Goal: Task Accomplishment & Management: Manage account settings

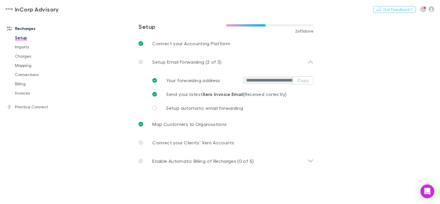
drag, startPoint x: 20, startPoint y: 106, endPoint x: 50, endPoint y: 142, distance: 47.4
click at [20, 106] on link "Practice Connect" at bounding box center [38, 106] width 74 height 9
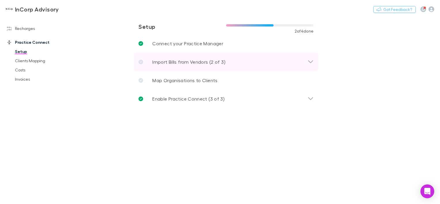
click at [183, 63] on p "Import Bills from Vendors (2 of 3)" at bounding box center [188, 61] width 73 height 7
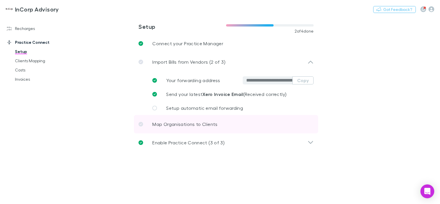
click at [174, 127] on p "Map Organisations to Clients" at bounding box center [184, 124] width 65 height 7
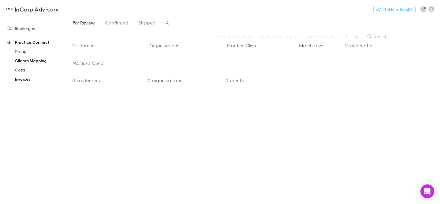
click at [27, 77] on link "Invoices" at bounding box center [42, 79] width 66 height 9
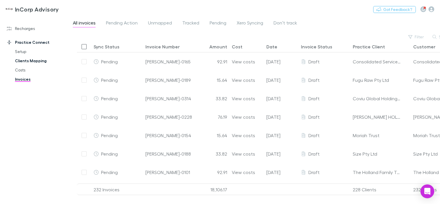
click at [23, 60] on link "Clients Mapping" at bounding box center [42, 60] width 66 height 9
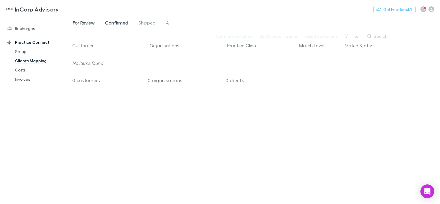
click at [121, 23] on span "Confirmed" at bounding box center [116, 23] width 23 height 7
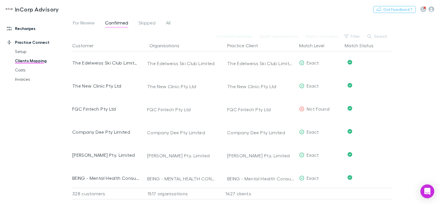
click at [29, 30] on link "Recharges" at bounding box center [38, 28] width 74 height 9
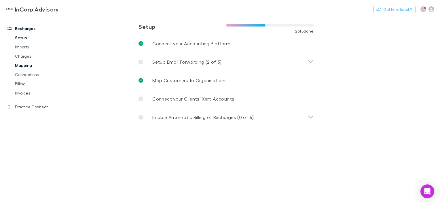
click at [27, 66] on link "Mapping" at bounding box center [42, 65] width 66 height 9
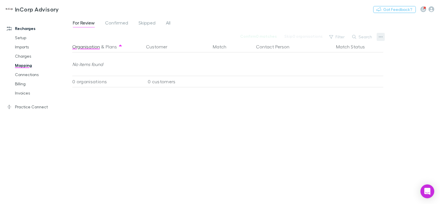
click at [380, 37] on icon "button" at bounding box center [381, 37] width 4 height 5
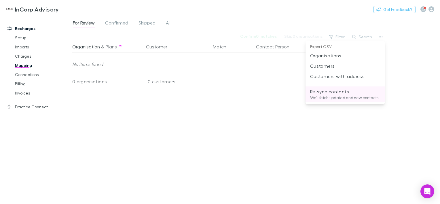
click at [330, 94] on p "Re-sync contacts" at bounding box center [345, 91] width 70 height 7
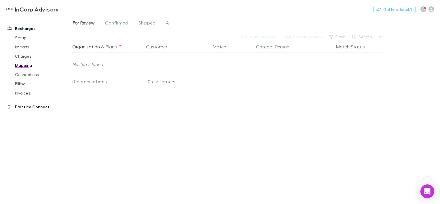
click at [24, 108] on link "Practice Connect" at bounding box center [38, 106] width 74 height 9
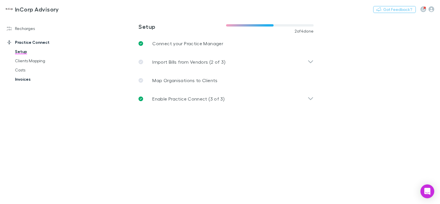
click at [22, 79] on link "Invoices" at bounding box center [42, 79] width 66 height 9
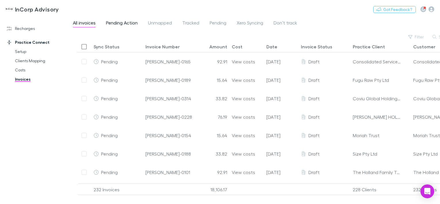
click at [113, 23] on span "Pending Action" at bounding box center [122, 23] width 32 height 7
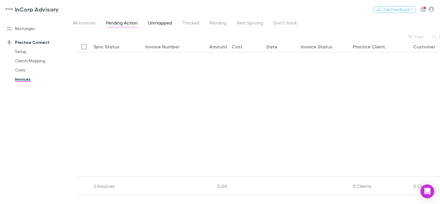
click at [153, 21] on span "Unmapped" at bounding box center [160, 23] width 24 height 7
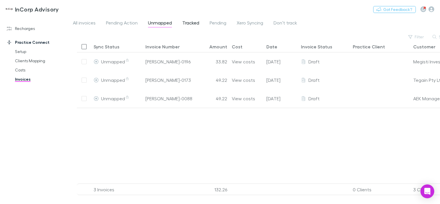
click at [188, 23] on span "Tracked" at bounding box center [190, 23] width 17 height 7
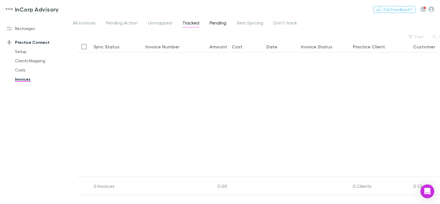
click at [217, 21] on span "Pending" at bounding box center [218, 23] width 17 height 7
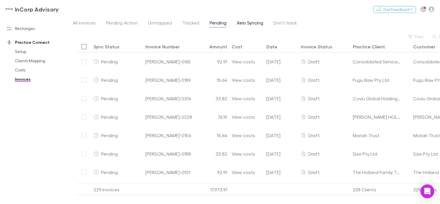
click at [254, 24] on span "Xero Syncing" at bounding box center [250, 23] width 26 height 7
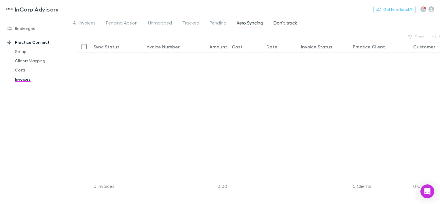
click at [282, 21] on span "Don’t track" at bounding box center [286, 23] width 24 height 7
click at [17, 70] on link "Costs" at bounding box center [42, 69] width 66 height 9
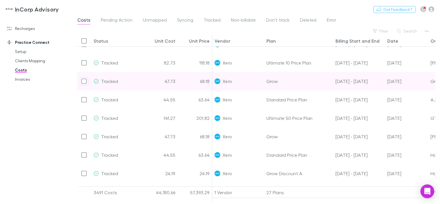
scroll to position [1011, 0]
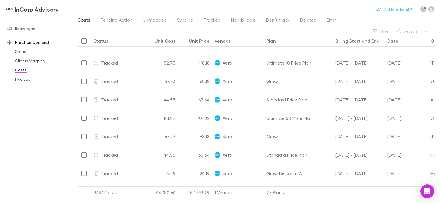
click at [41, 141] on div "Recharges Setup Imports Charges Mapping Connections Billing Invoices Practice C…" at bounding box center [38, 108] width 77 height 181
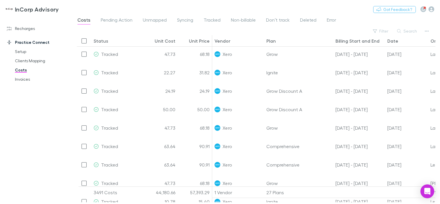
scroll to position [2303, 0]
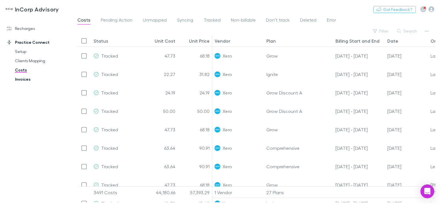
click at [30, 79] on link "Invoices" at bounding box center [42, 79] width 66 height 9
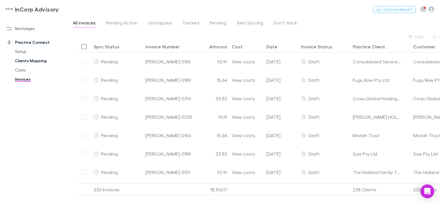
click at [30, 61] on link "Clients Mapping" at bounding box center [42, 60] width 66 height 9
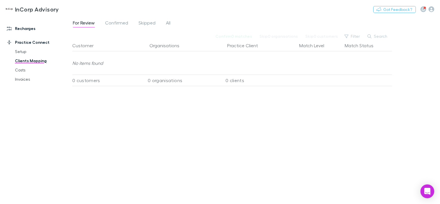
click at [25, 28] on link "Recharges" at bounding box center [38, 28] width 74 height 9
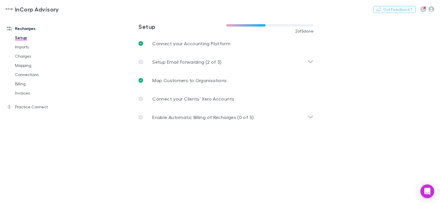
click at [18, 8] on h3 "InCorp Advisory" at bounding box center [37, 9] width 44 height 7
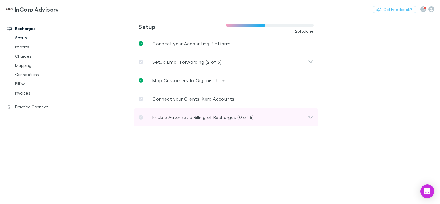
click at [167, 116] on p "Enable Automatic Billing of Recharges (0 of 5)" at bounding box center [202, 117] width 101 height 7
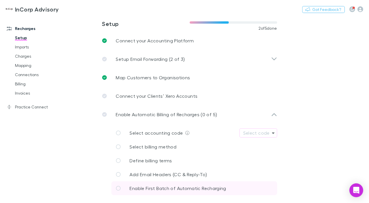
scroll to position [3, 0]
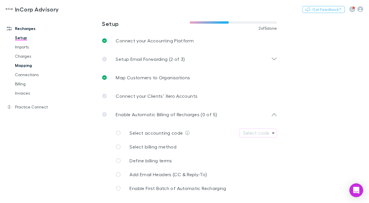
click at [30, 65] on link "Mapping" at bounding box center [41, 65] width 64 height 9
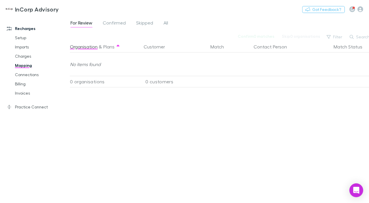
click at [112, 18] on div "InCorp Advisory Nothing Got Feedback?" at bounding box center [184, 9] width 369 height 18
click at [117, 24] on span "Confirmed" at bounding box center [114, 23] width 23 height 7
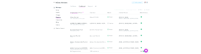
scroll to position [0, 13]
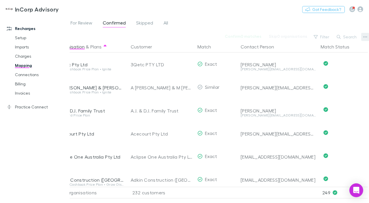
click at [364, 35] on icon "button" at bounding box center [365, 37] width 4 height 5
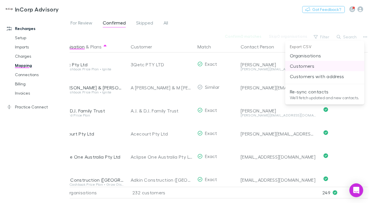
click at [305, 64] on p "Customers" at bounding box center [325, 65] width 70 height 7
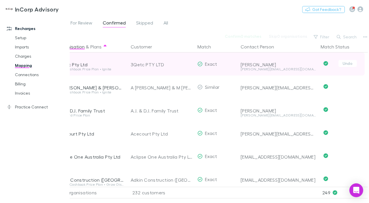
drag, startPoint x: 37, startPoint y: 138, endPoint x: 132, endPoint y: 71, distance: 116.9
click at [37, 138] on div "Recharges Setup Imports Charges Mapping Connections Billing Invoices Practice C…" at bounding box center [37, 108] width 74 height 180
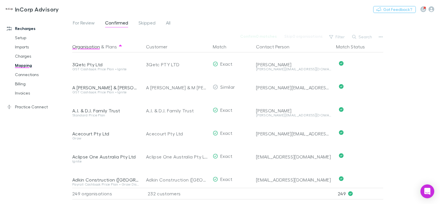
scroll to position [0, 0]
click at [381, 37] on icon "button" at bounding box center [381, 37] width 4 height 5
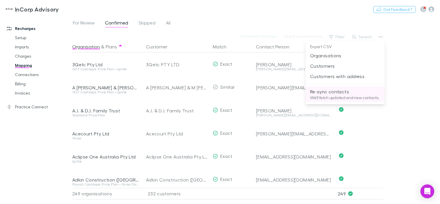
click at [317, 90] on p "Re-sync contacts" at bounding box center [345, 91] width 70 height 7
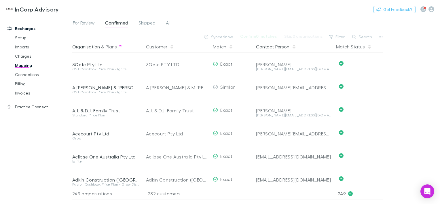
click at [278, 47] on button "Contact Person" at bounding box center [276, 47] width 40 height 12
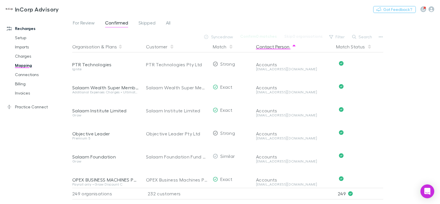
click at [293, 45] on icon "button" at bounding box center [294, 46] width 3 height 5
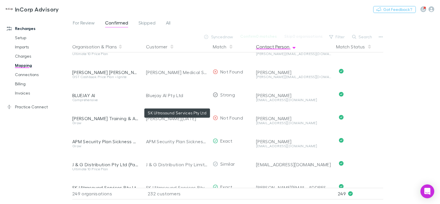
scroll to position [518, 0]
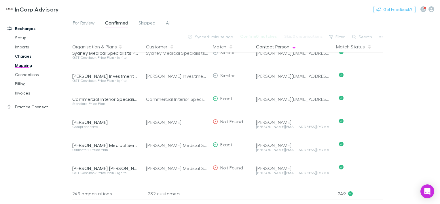
click at [25, 55] on link "Charges" at bounding box center [42, 56] width 66 height 9
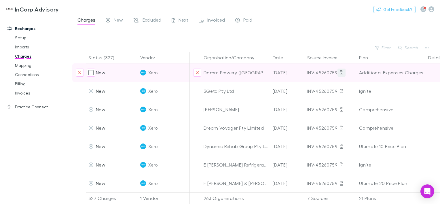
click at [340, 73] on icon at bounding box center [341, 72] width 3 height 5
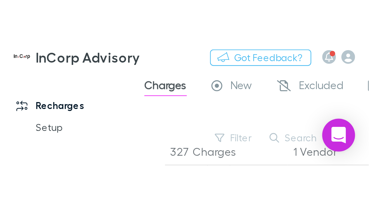
scroll to position [288, 0]
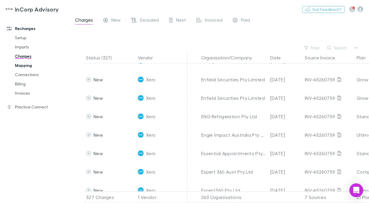
click at [19, 62] on link "Mapping" at bounding box center [41, 65] width 64 height 9
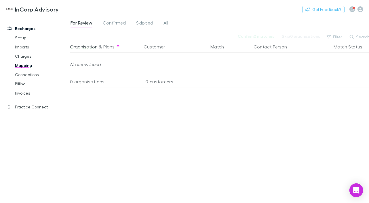
click at [19, 64] on link "Mapping" at bounding box center [41, 65] width 64 height 9
click at [117, 23] on span "Confirmed" at bounding box center [114, 23] width 23 height 7
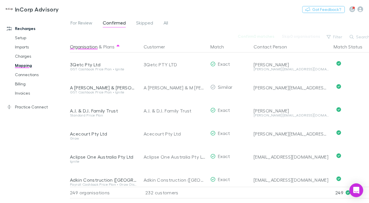
scroll to position [0, 13]
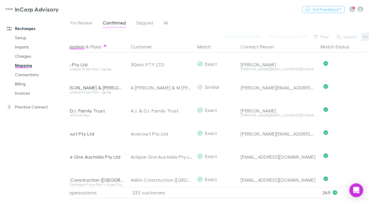
click at [364, 34] on button "button" at bounding box center [365, 37] width 8 height 8
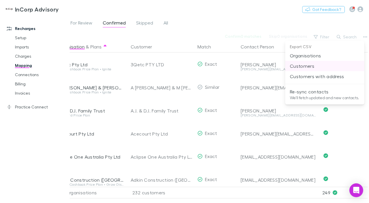
click at [314, 66] on p "Customers" at bounding box center [325, 65] width 70 height 7
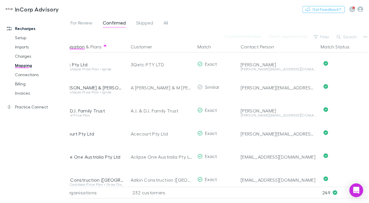
click at [202, 11] on div "InCorp Advisory Nothing Got Feedback?" at bounding box center [184, 9] width 369 height 18
click at [366, 36] on icon "button" at bounding box center [365, 37] width 4 height 5
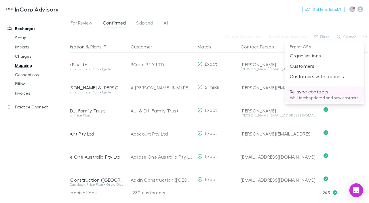
click at [317, 94] on p "Re-sync contacts" at bounding box center [325, 91] width 70 height 7
